Goal: Task Accomplishment & Management: Manage account settings

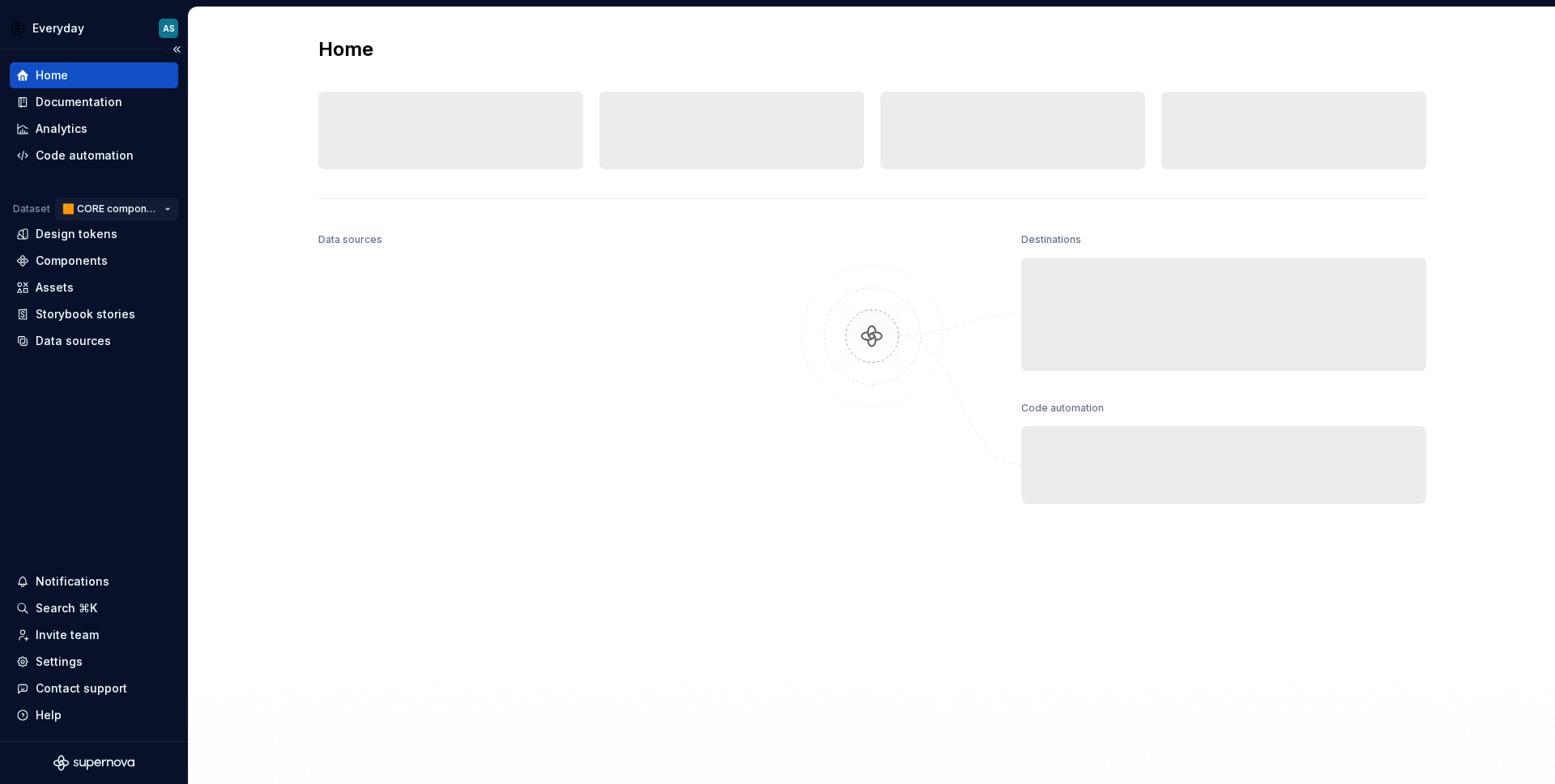
click at [138, 207] on html "Everyday AS Home Documentation Analytics Code automation Dataset 🟧 CORE compone…" at bounding box center [777, 392] width 1555 height 784
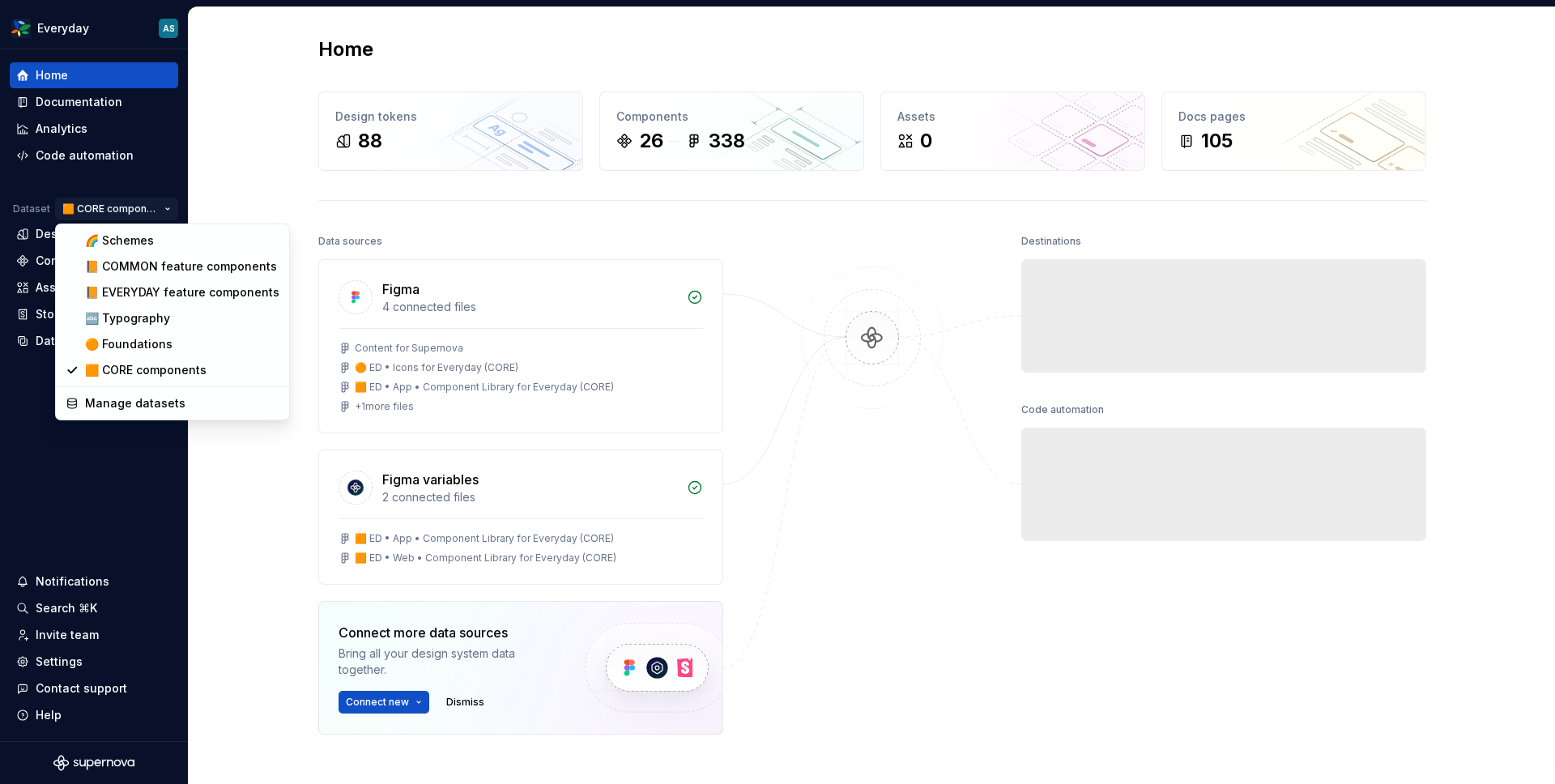
click at [121, 498] on html "Everyday AS Home Documentation Analytics Code automation Dataset 🟧 CORE compone…" at bounding box center [777, 392] width 1555 height 784
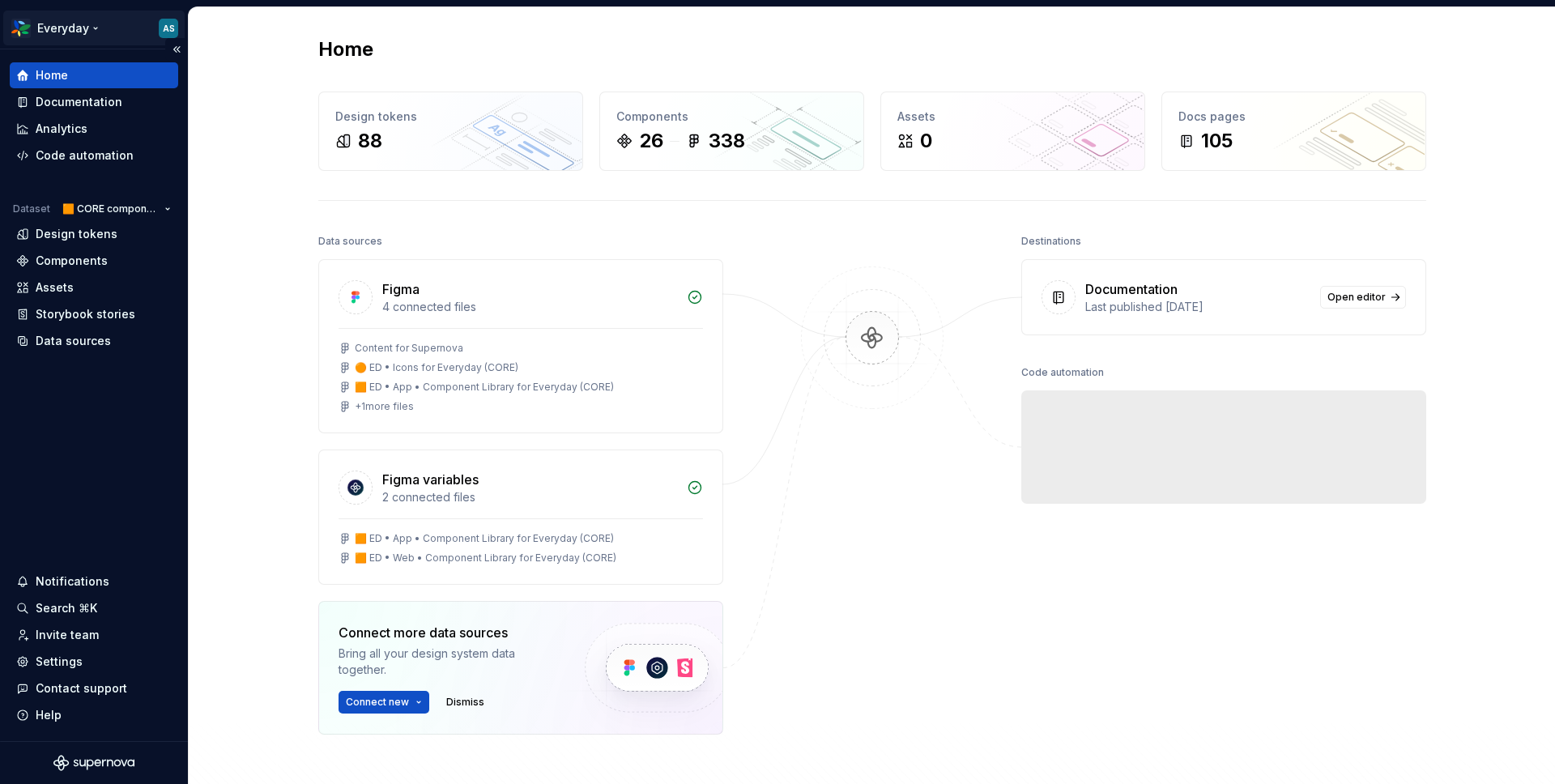
click at [71, 20] on html "Everyday AS Home Documentation Analytics Code automation Dataset 🟧 CORE compone…" at bounding box center [777, 392] width 1555 height 784
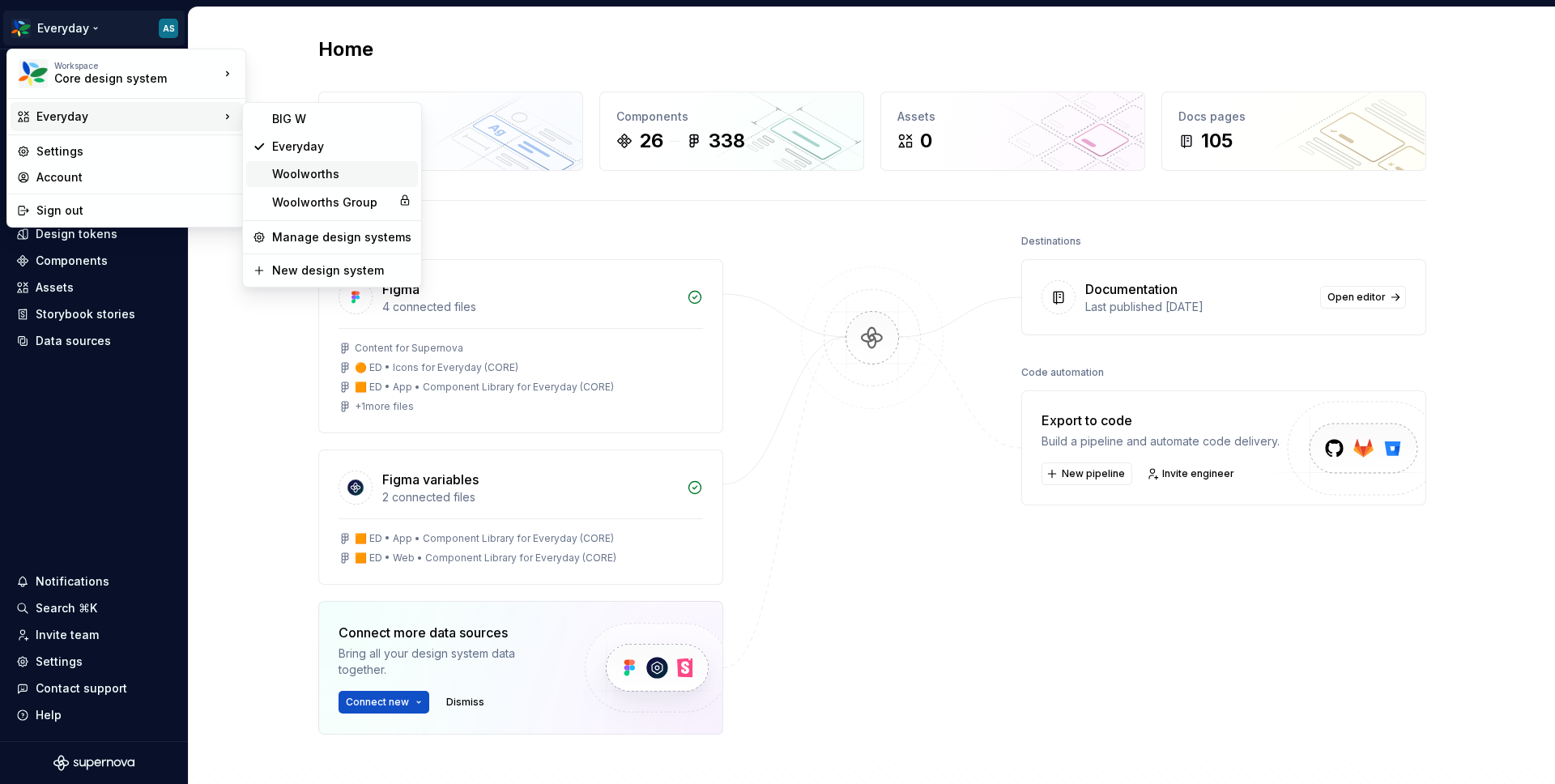
click at [317, 169] on div "Woolworths" at bounding box center [342, 174] width 139 height 16
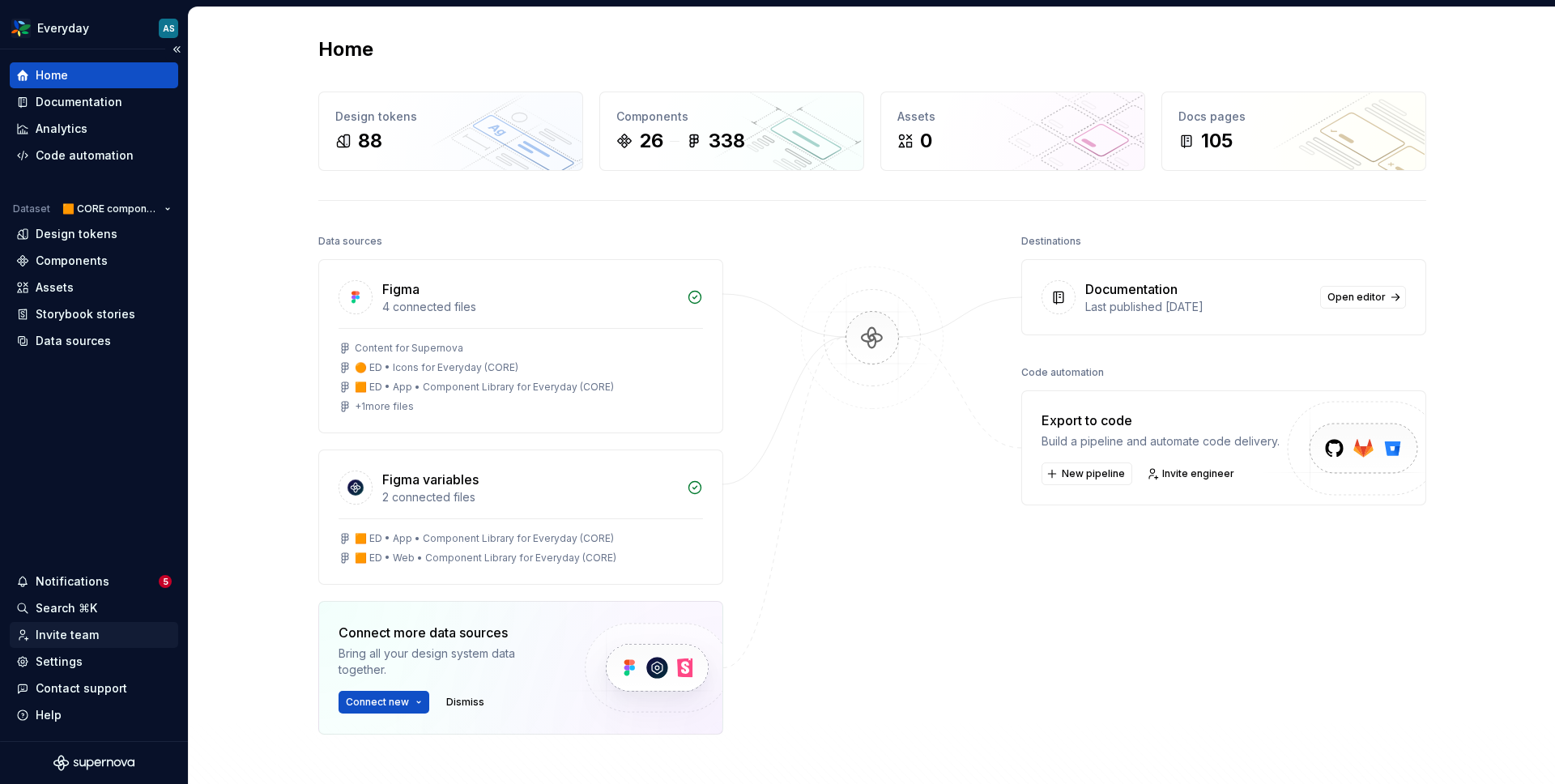
click at [83, 635] on div "Invite team" at bounding box center [67, 635] width 63 height 16
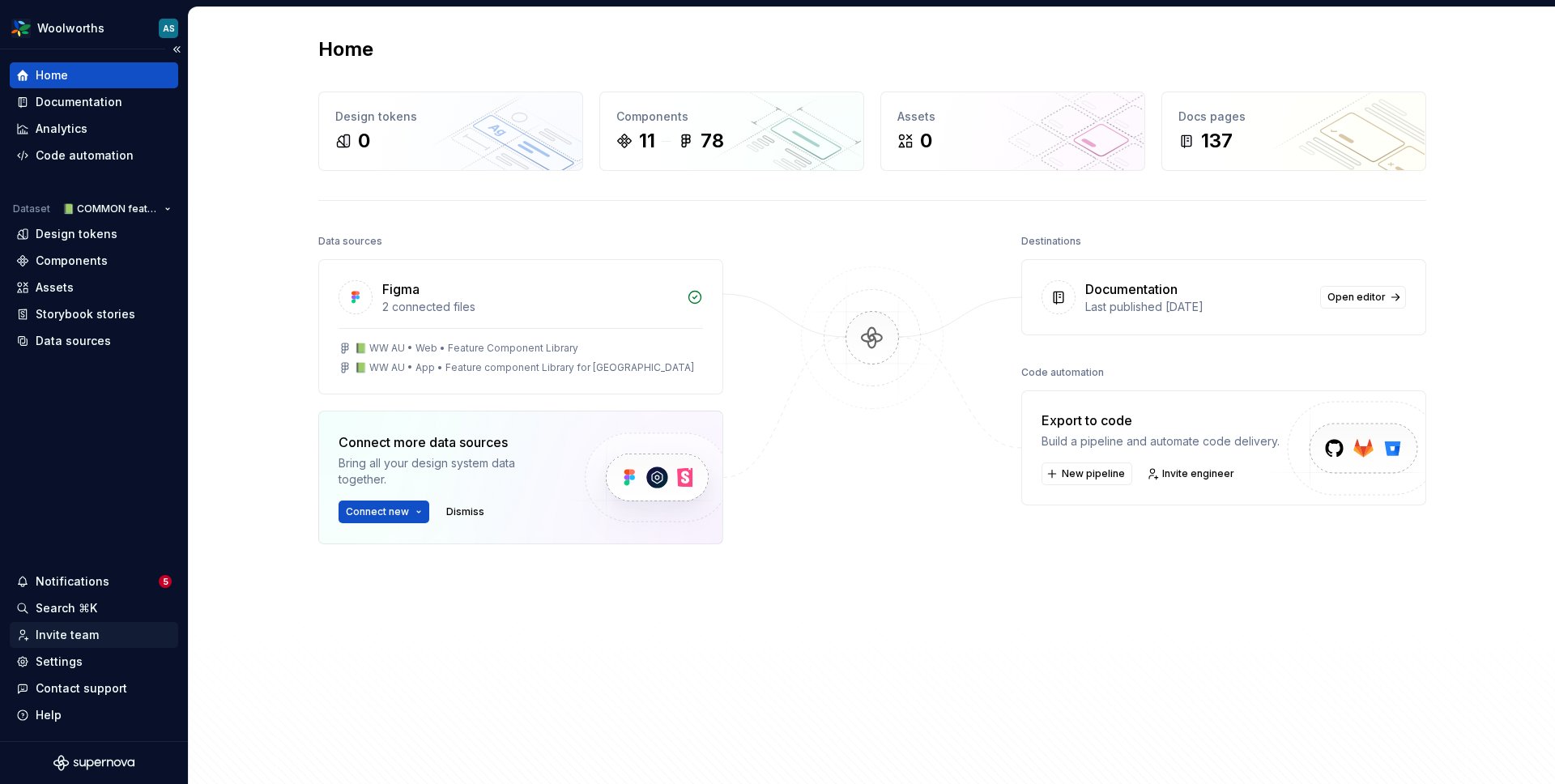
click at [79, 634] on div "Invite team" at bounding box center [67, 635] width 63 height 16
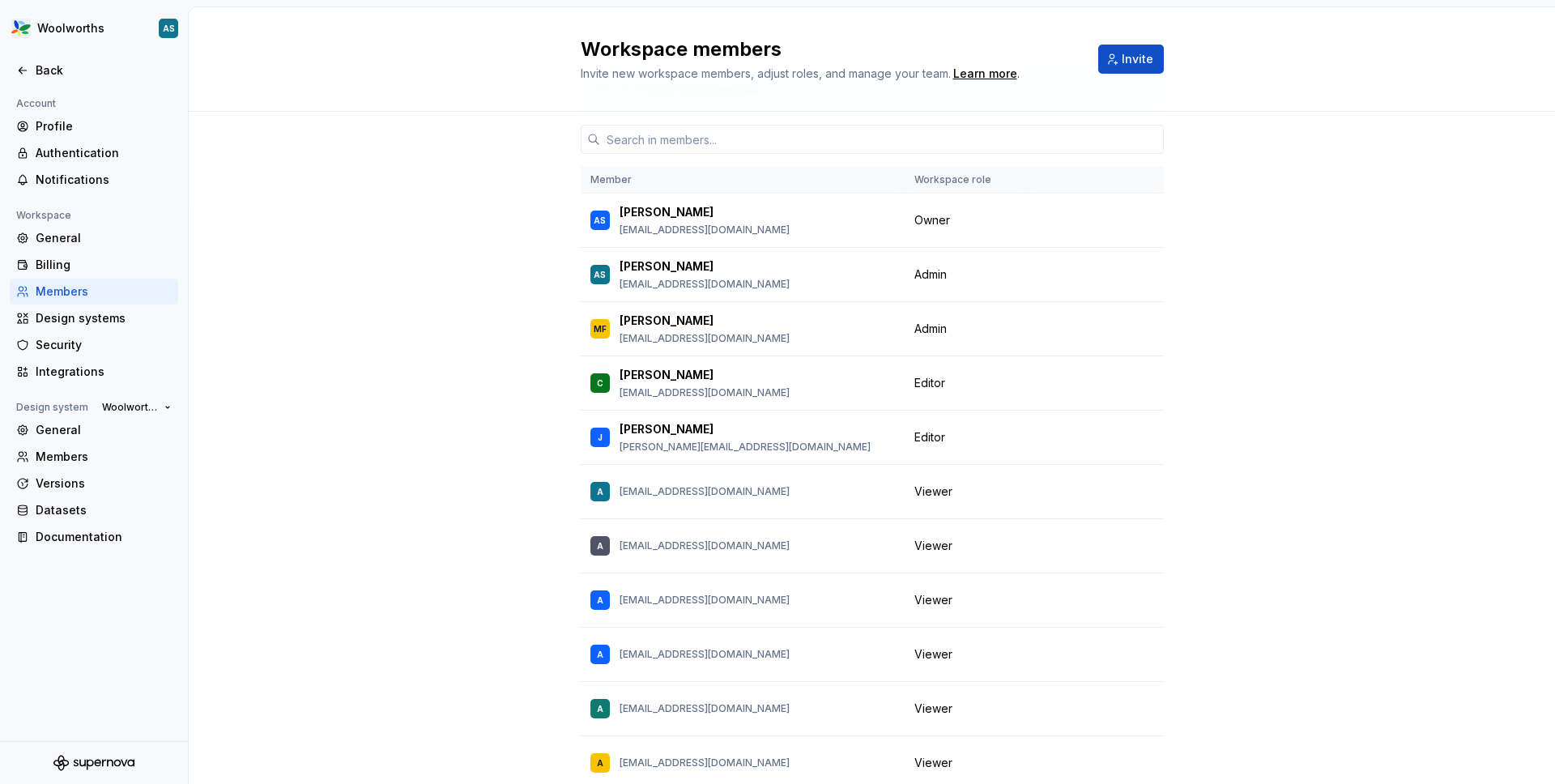
scroll to position [52, 0]
